Goal: Task Accomplishment & Management: Use online tool/utility

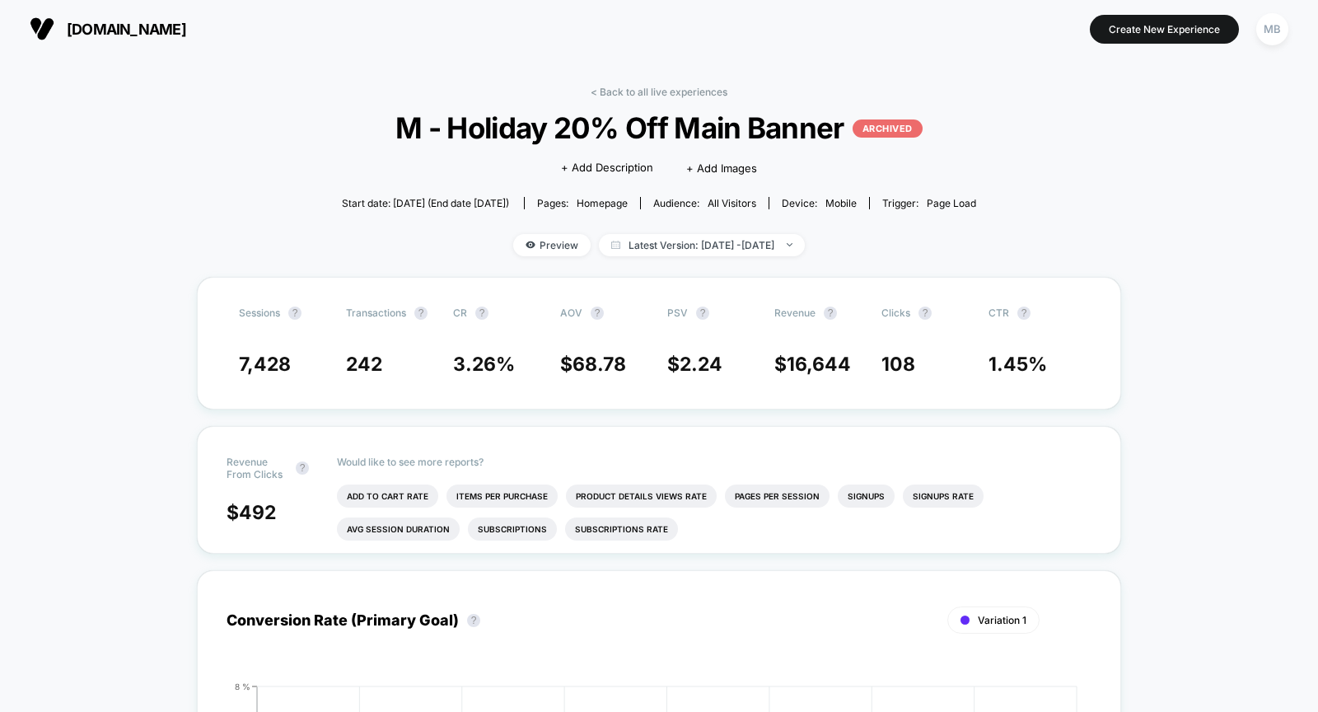
click at [123, 38] on button "[DOMAIN_NAME]" at bounding box center [108, 29] width 166 height 26
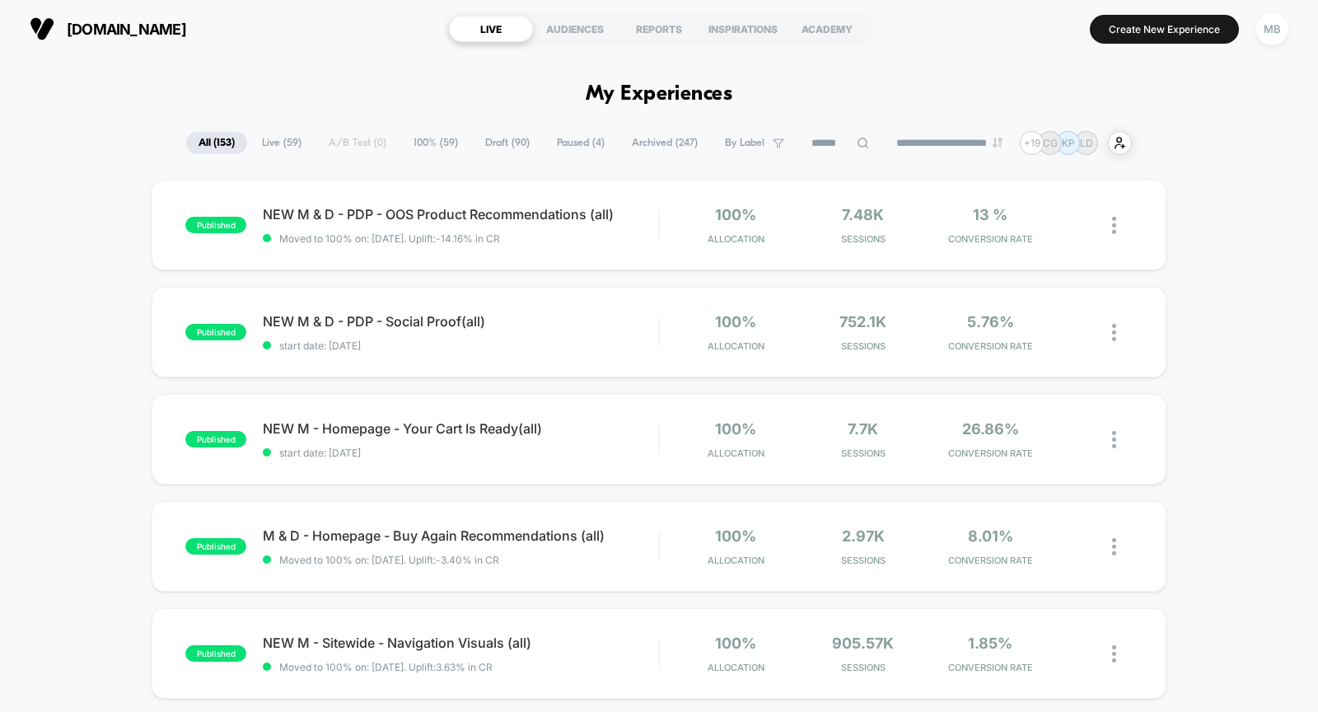
click at [439, 145] on span "100% ( 59 )" at bounding box center [435, 143] width 69 height 22
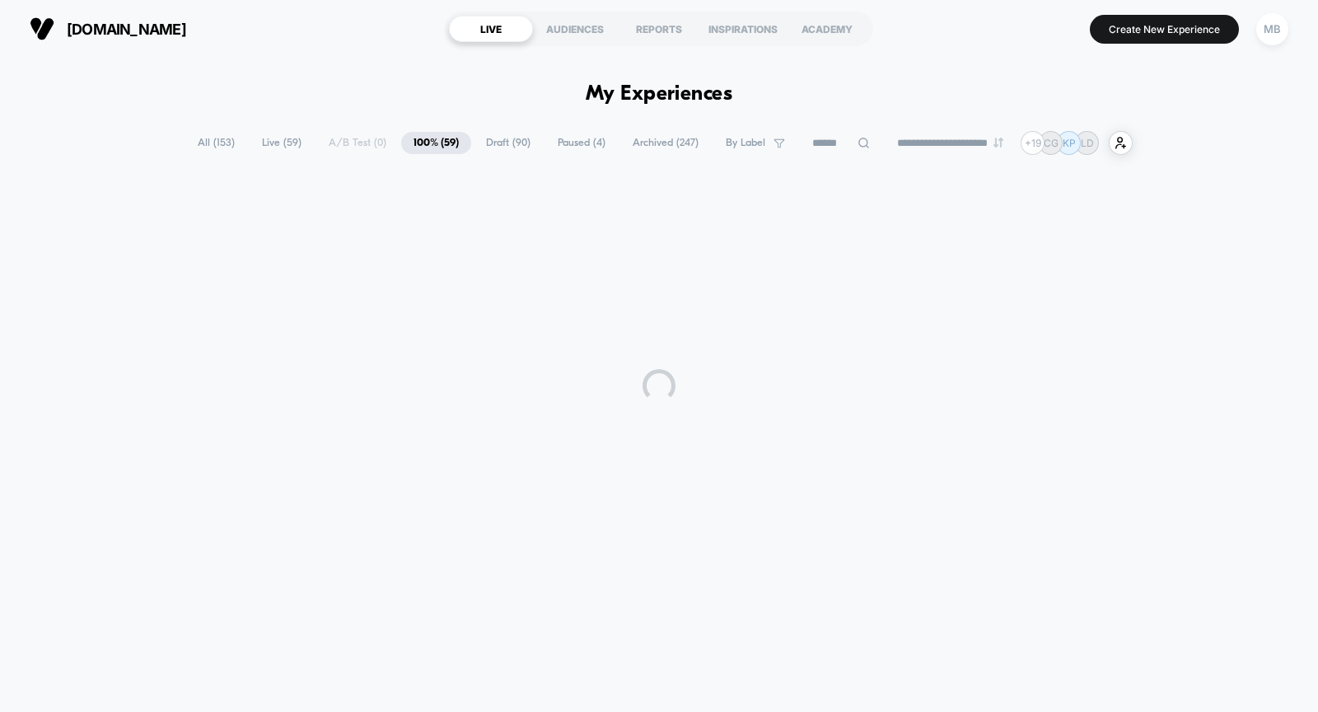
click at [504, 139] on span "Draft ( 90 )" at bounding box center [508, 143] width 69 height 22
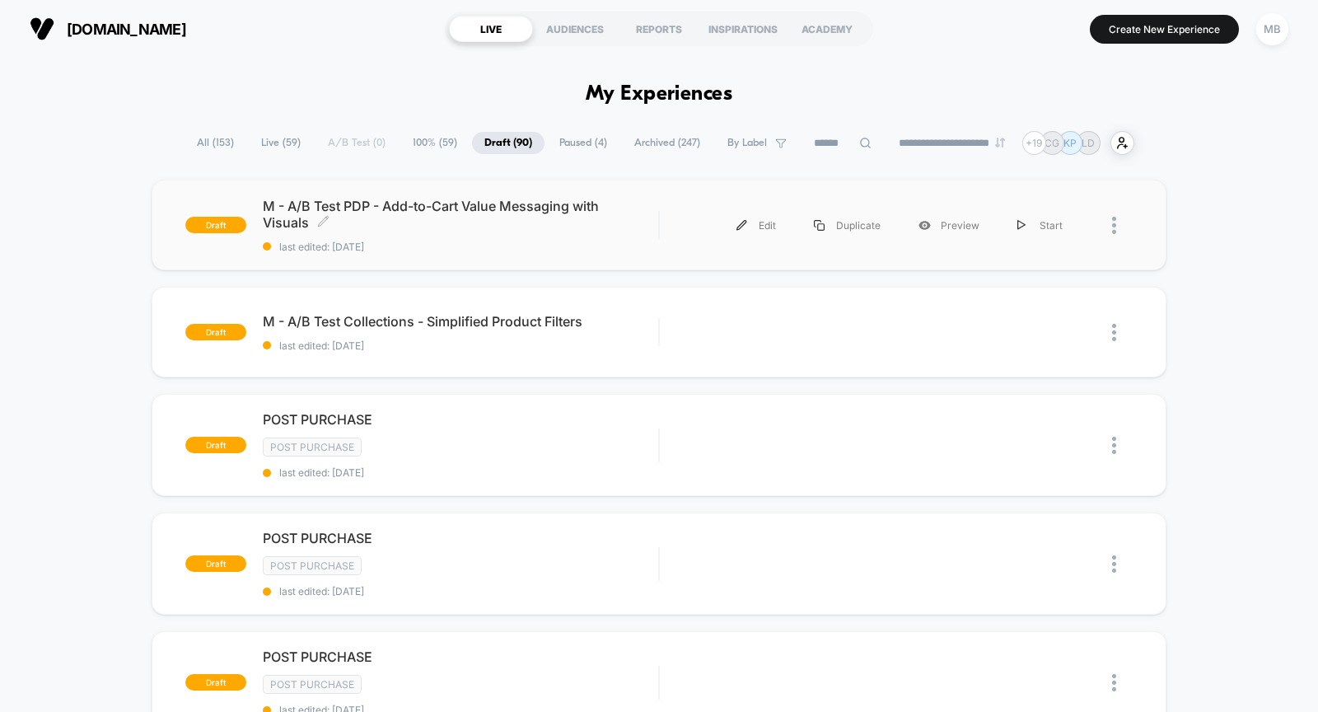
click at [445, 233] on div "M - A/B Test PDP - Add-to-Cart Value Messaging with Visuals Click to edit exper…" at bounding box center [460, 225] width 395 height 55
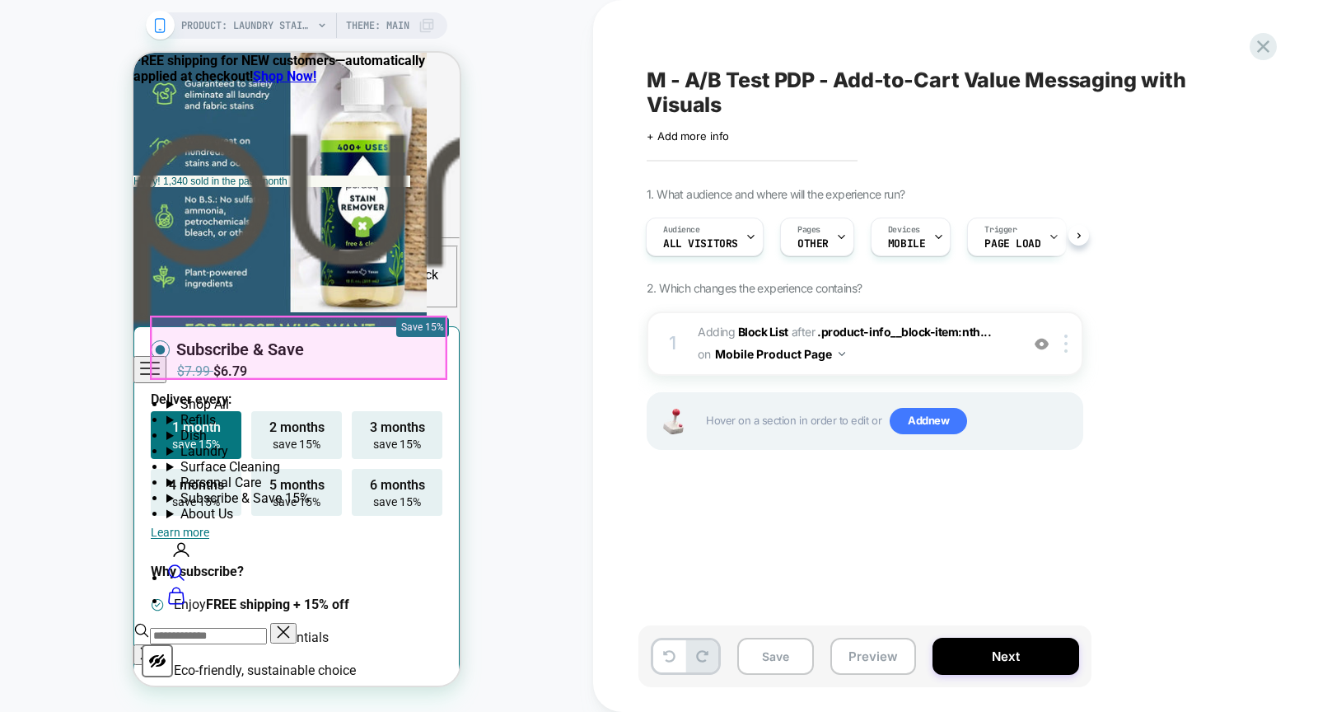
scroll to position [1366, 0]
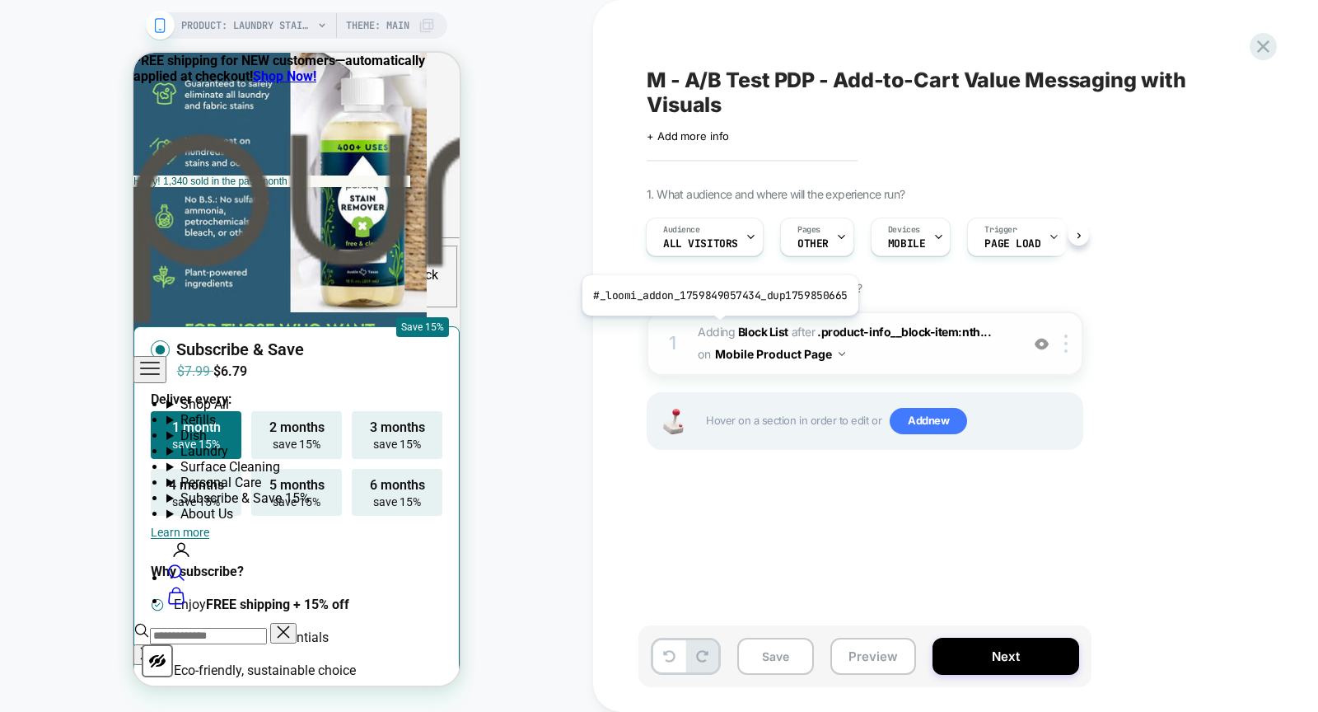
click at [717, 327] on span "Adding Block List" at bounding box center [743, 332] width 91 height 14
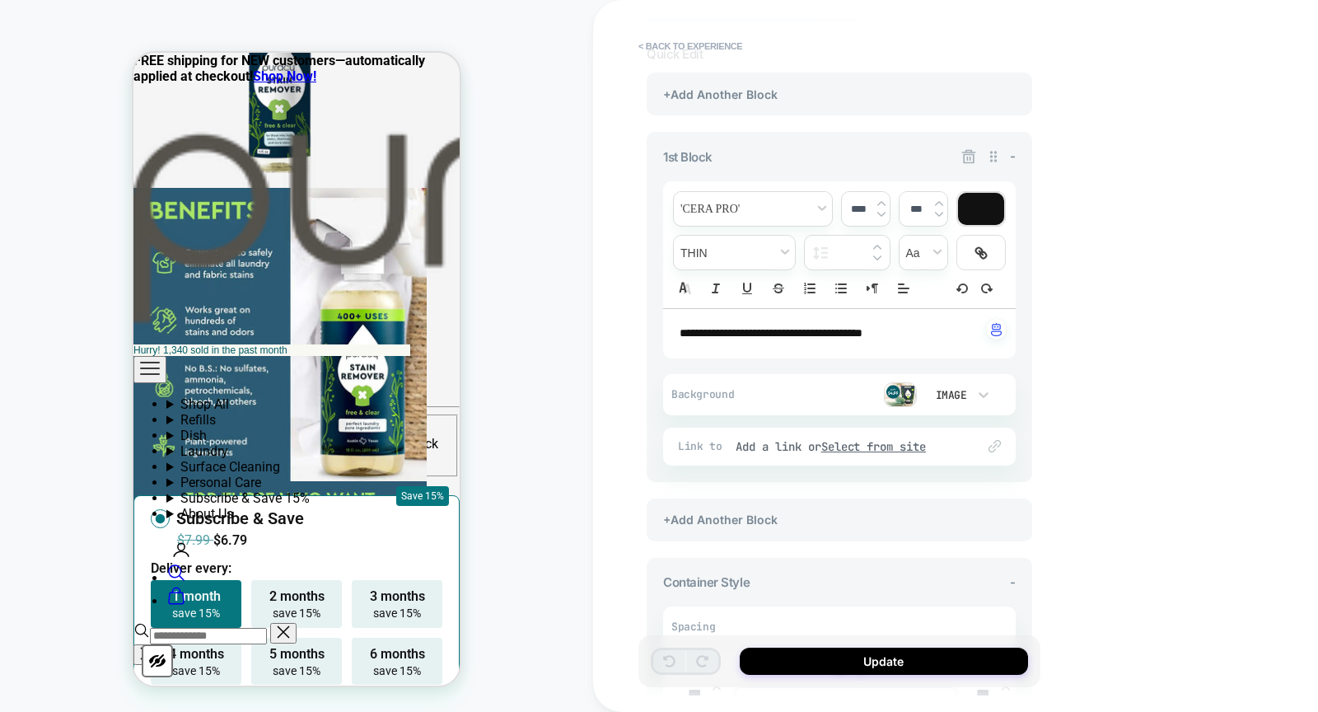
scroll to position [116, 0]
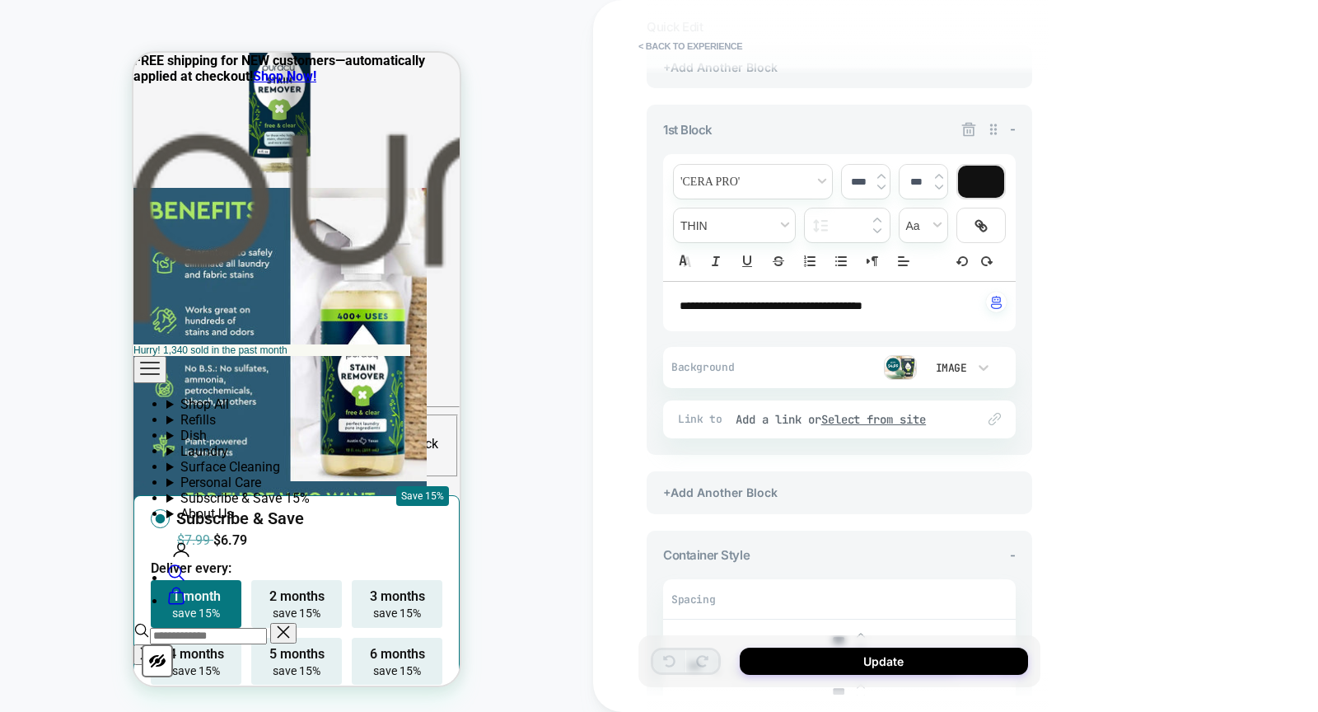
click at [897, 367] on img at bounding box center [900, 367] width 33 height 25
